Goal: Transaction & Acquisition: Purchase product/service

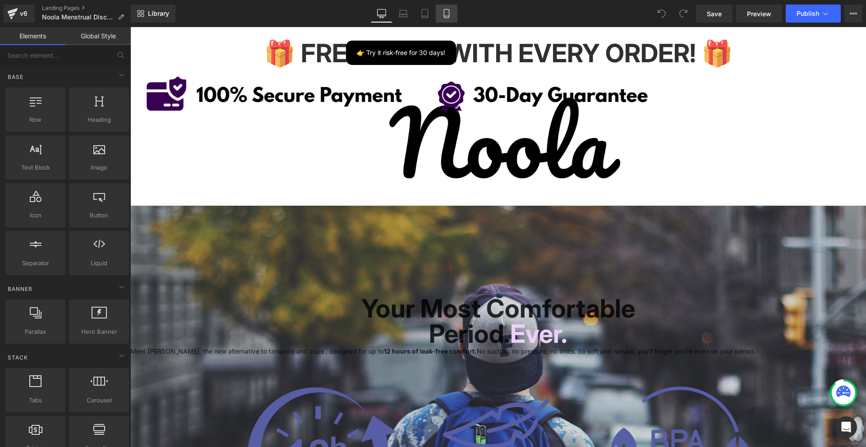
click at [443, 5] on link "Mobile" at bounding box center [447, 14] width 22 height 18
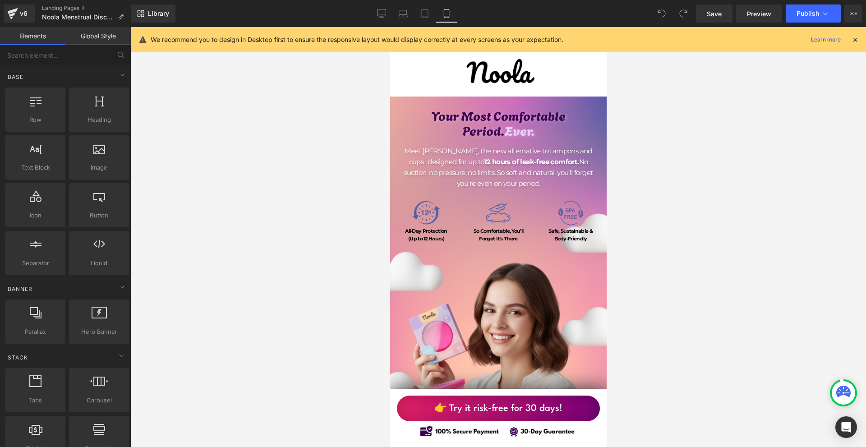
click at [854, 40] on icon at bounding box center [855, 40] width 8 height 8
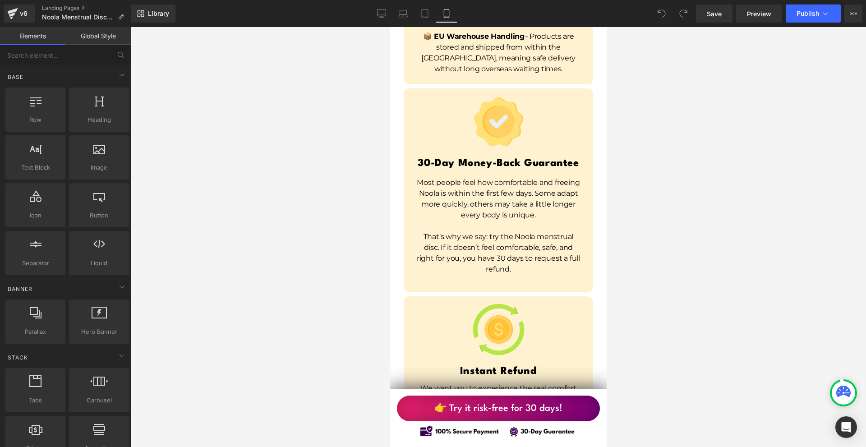
scroll to position [6857, 0]
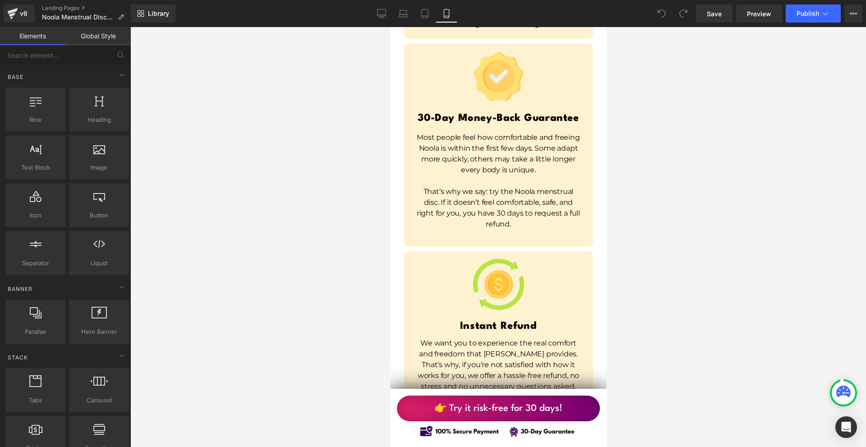
click at [566, 338] on p "We want you to experience the real comfort and freedom that [PERSON_NAME] provi…" at bounding box center [498, 365] width 167 height 54
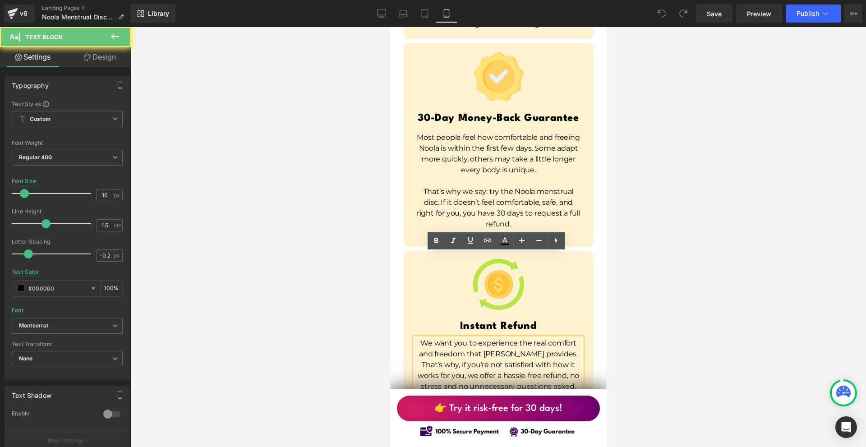
click at [565, 338] on p "We want you to experience the real comfort and freedom that [PERSON_NAME] provi…" at bounding box center [498, 365] width 167 height 54
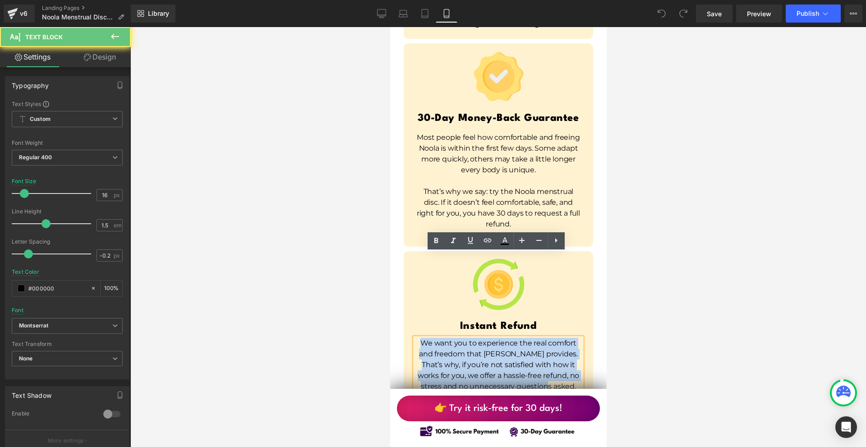
click at [565, 338] on p "We want you to experience the real comfort and freedom that [PERSON_NAME] provi…" at bounding box center [498, 365] width 167 height 54
copy p "We want you to experience the real comfort and freedom that [PERSON_NAME] provi…"
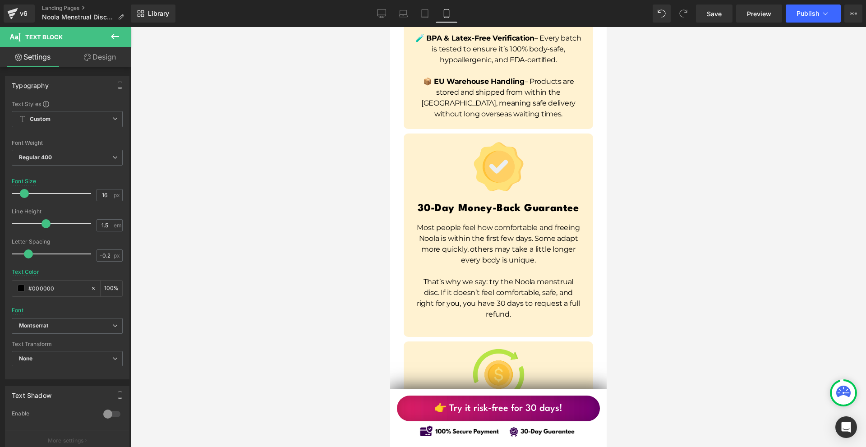
scroll to position [6722, 0]
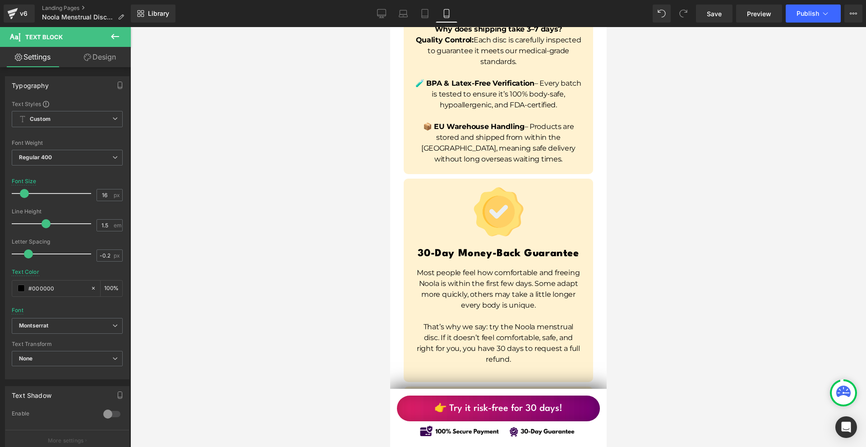
click at [446, 322] on p "That’s why we say: try the Noola menstrual disc. If it doesn’t feel comfortable…" at bounding box center [498, 343] width 167 height 43
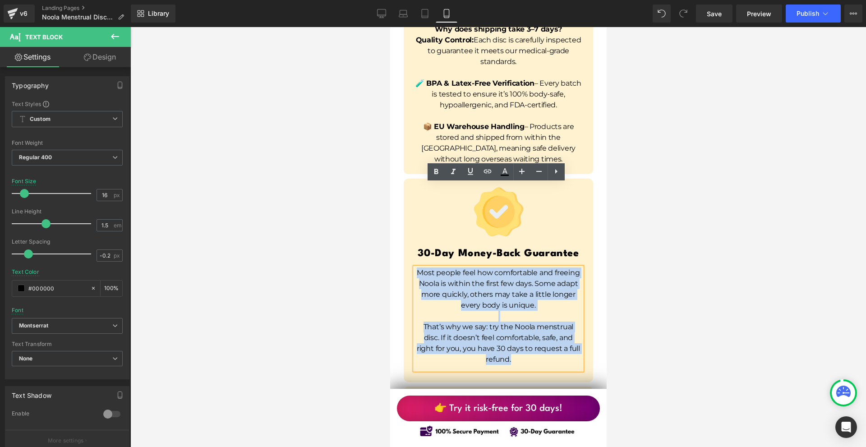
copy div "Most people feel how comfortable and freeing Noola is within the first few days…"
drag, startPoint x: 425, startPoint y: 188, endPoint x: 535, endPoint y: 275, distance: 140.3
click at [535, 275] on div "Most people feel how comfortable and freeing Noola is within the first few days…" at bounding box center [498, 319] width 167 height 102
click at [529, 268] on p "Most people feel how comfortable and freeing Noola is within the first few days…" at bounding box center [498, 289] width 167 height 43
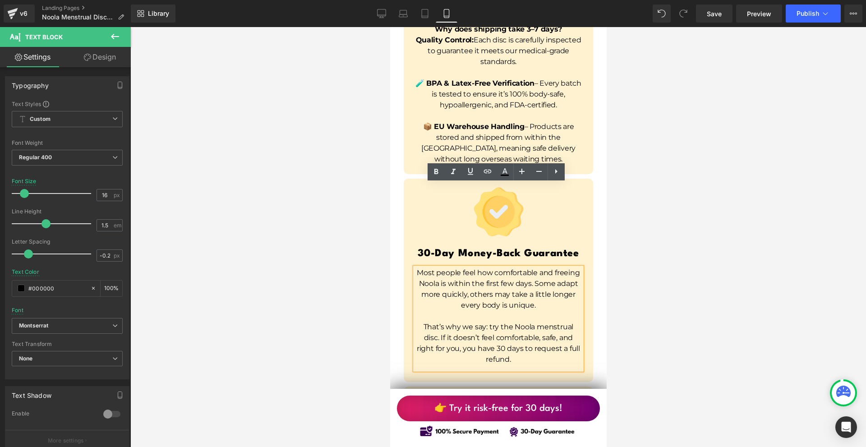
click at [614, 211] on div at bounding box center [498, 237] width 736 height 420
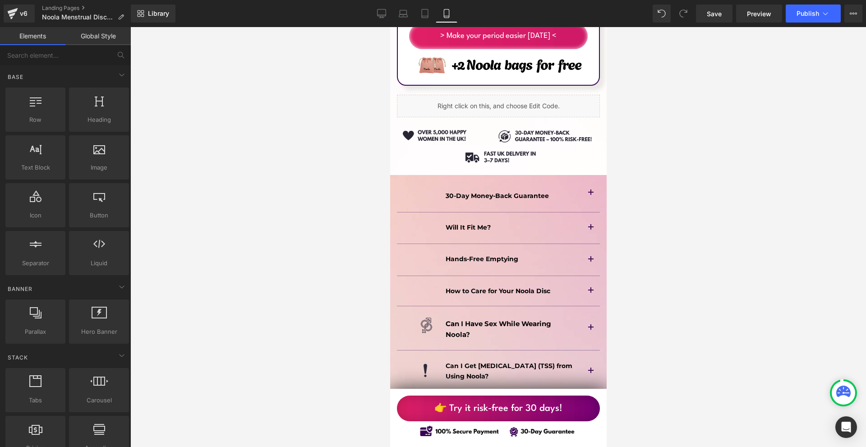
scroll to position [5910, 0]
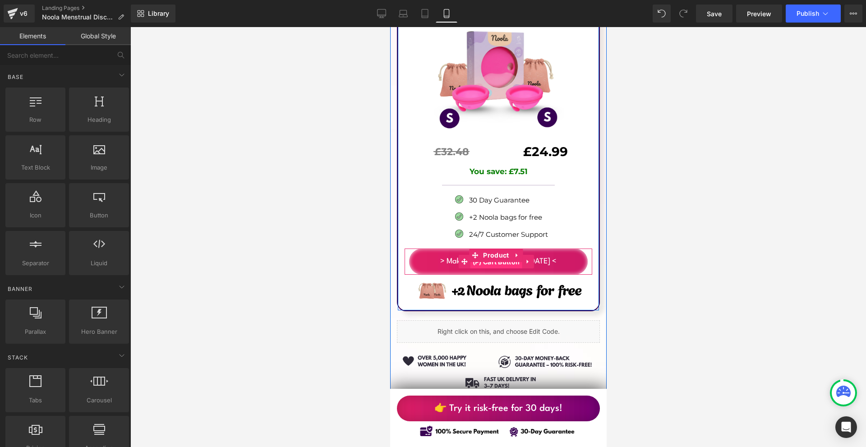
click at [500, 255] on span "(P) Cart Button" at bounding box center [496, 262] width 52 height 14
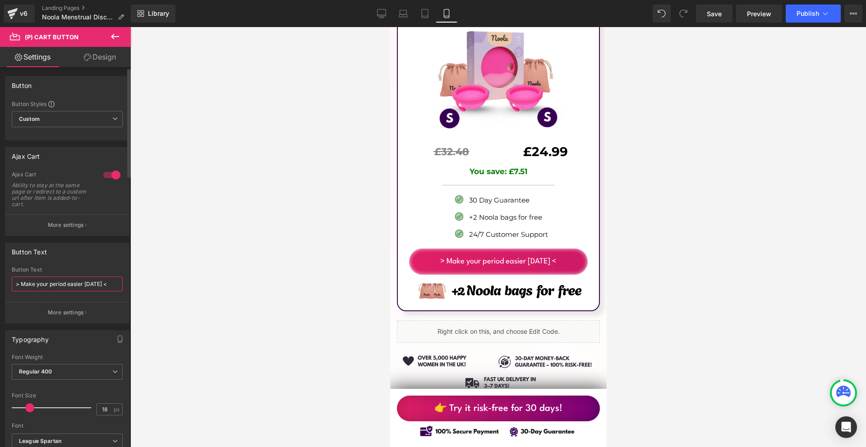
click at [57, 287] on input "> Make your period easier [DATE] <" at bounding box center [67, 284] width 111 height 15
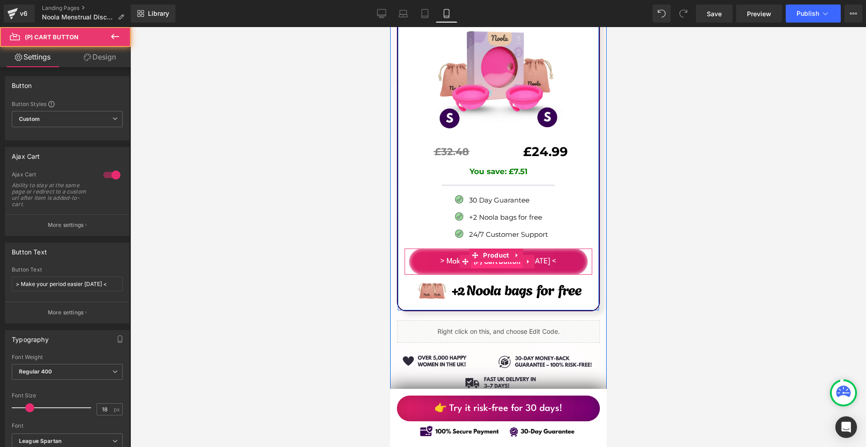
click at [501, 249] on div "> Make your period easier [DATE] < (P) Cart Button" at bounding box center [498, 262] width 179 height 26
click at [501, 255] on span "(P) Cart Button" at bounding box center [497, 262] width 52 height 14
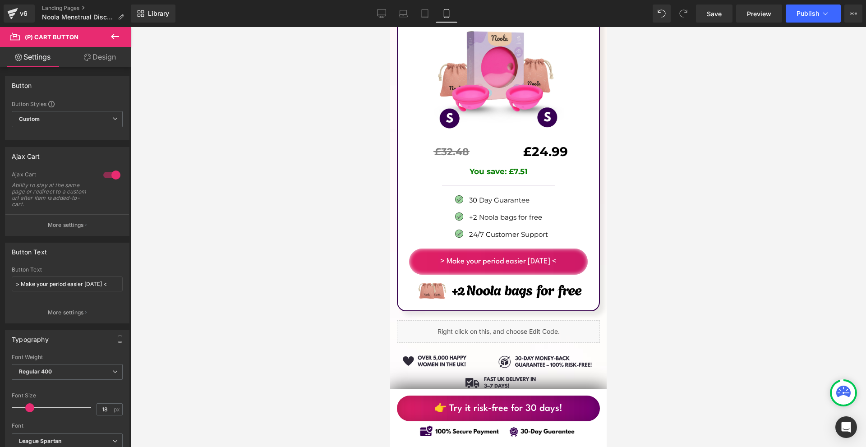
scroll to position [6090, 0]
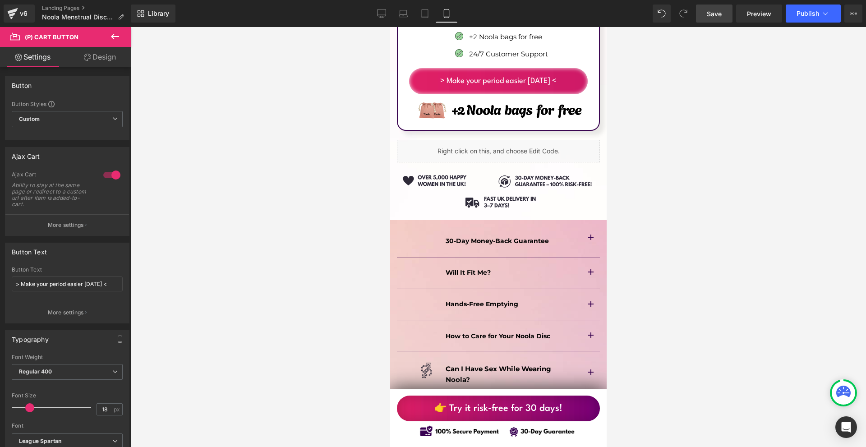
click at [713, 13] on span "Save" at bounding box center [714, 13] width 15 height 9
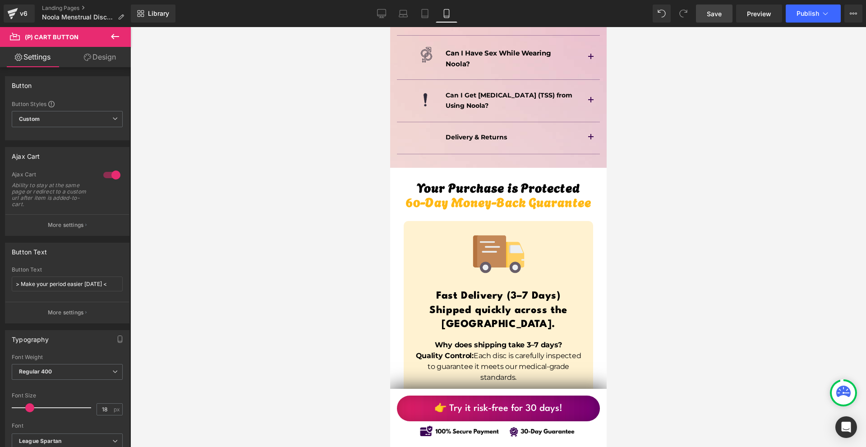
scroll to position [6632, 0]
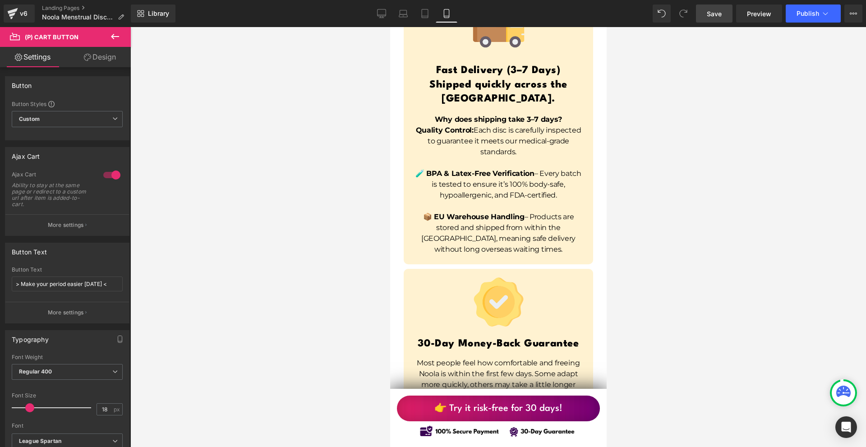
click at [711, 9] on span "Save" at bounding box center [714, 13] width 15 height 9
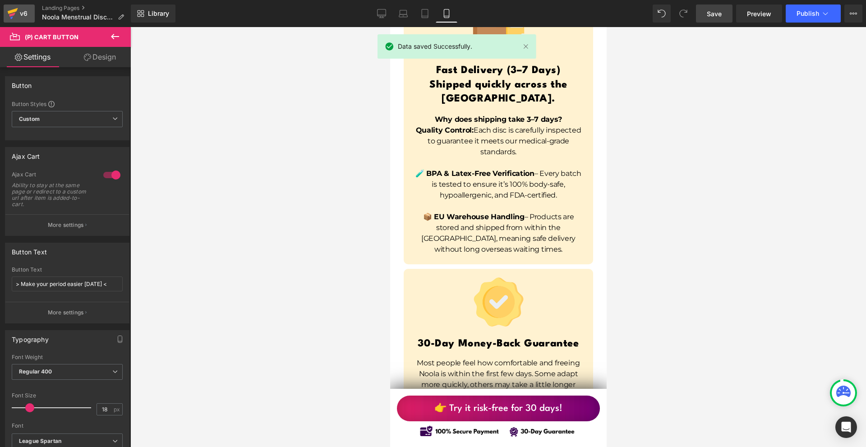
click at [8, 15] on icon at bounding box center [12, 13] width 11 height 23
